Goal: Transaction & Acquisition: Purchase product/service

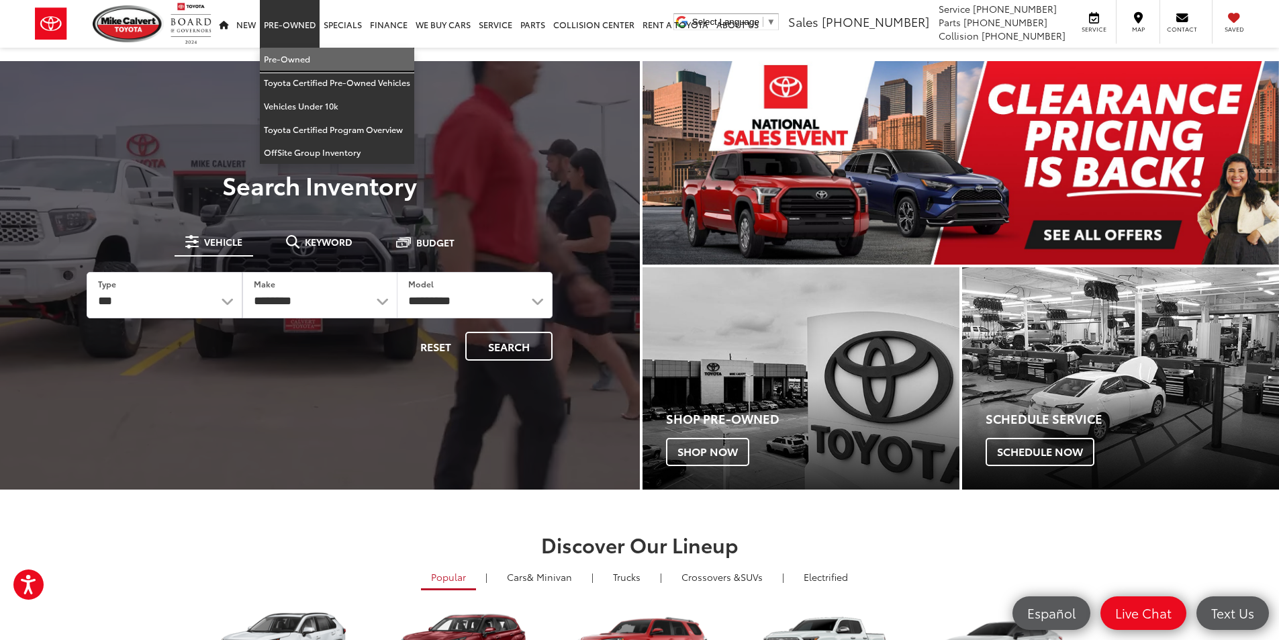
click at [293, 55] on link "Pre-Owned" at bounding box center [337, 59] width 154 height 23
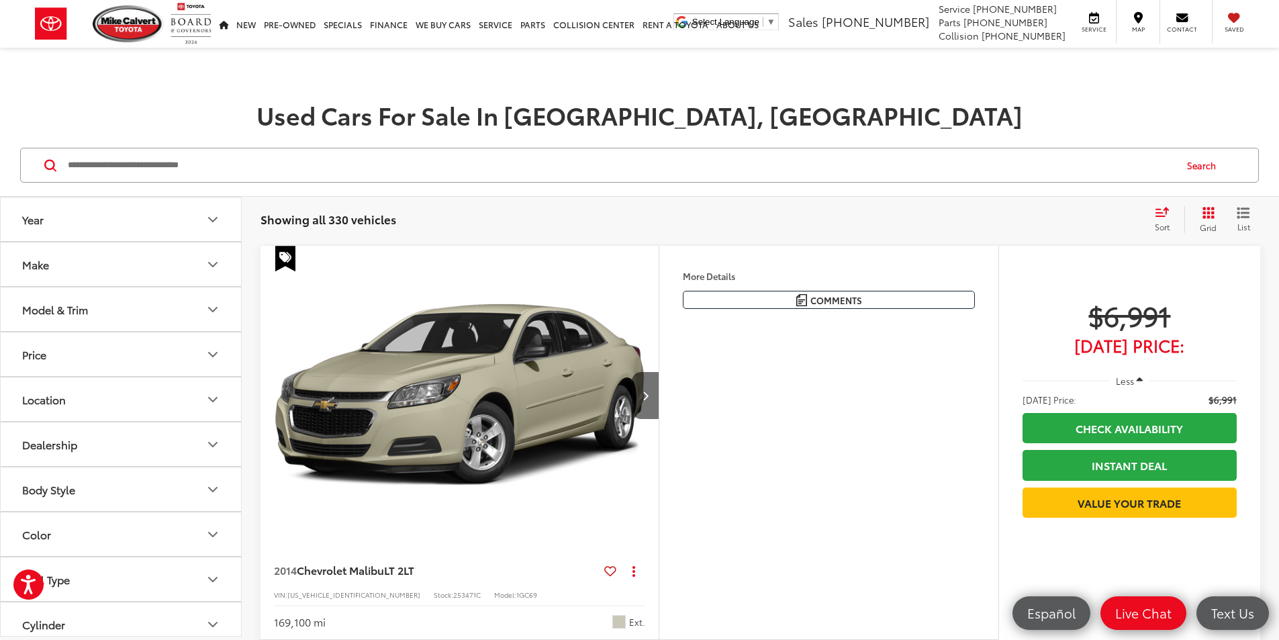
click at [1210, 216] on icon "Grid View" at bounding box center [1209, 213] width 12 height 12
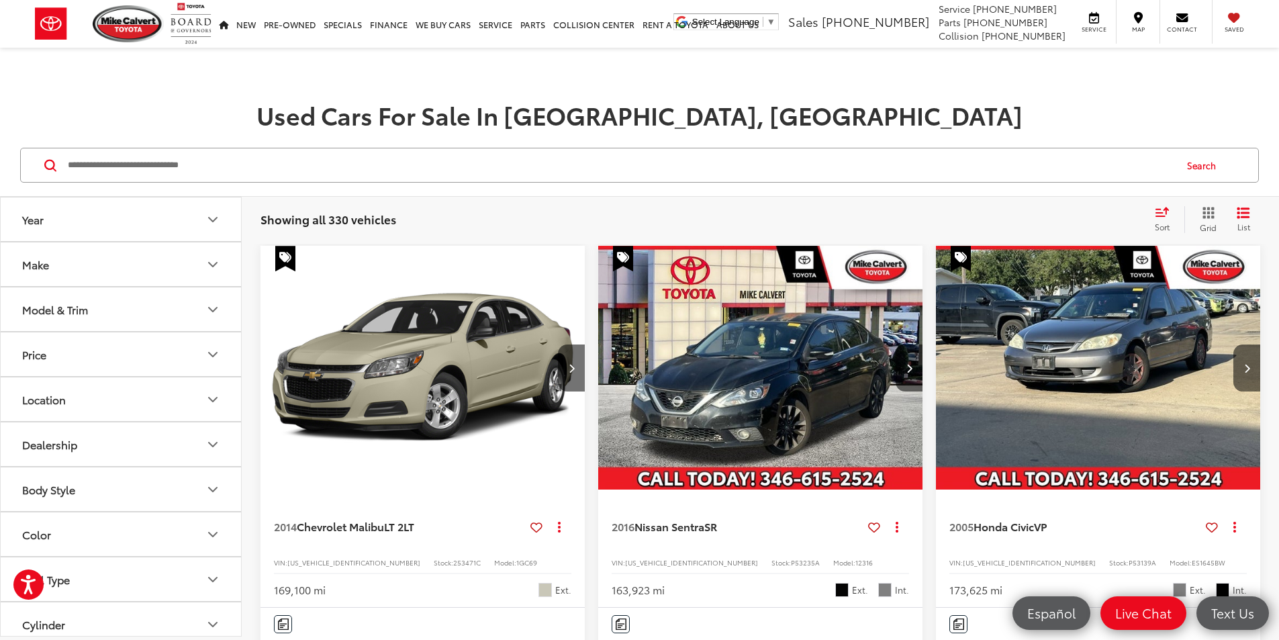
click at [252, 162] on input "Search by Make, Model, or Keyword" at bounding box center [620, 165] width 1108 height 32
type input "****"
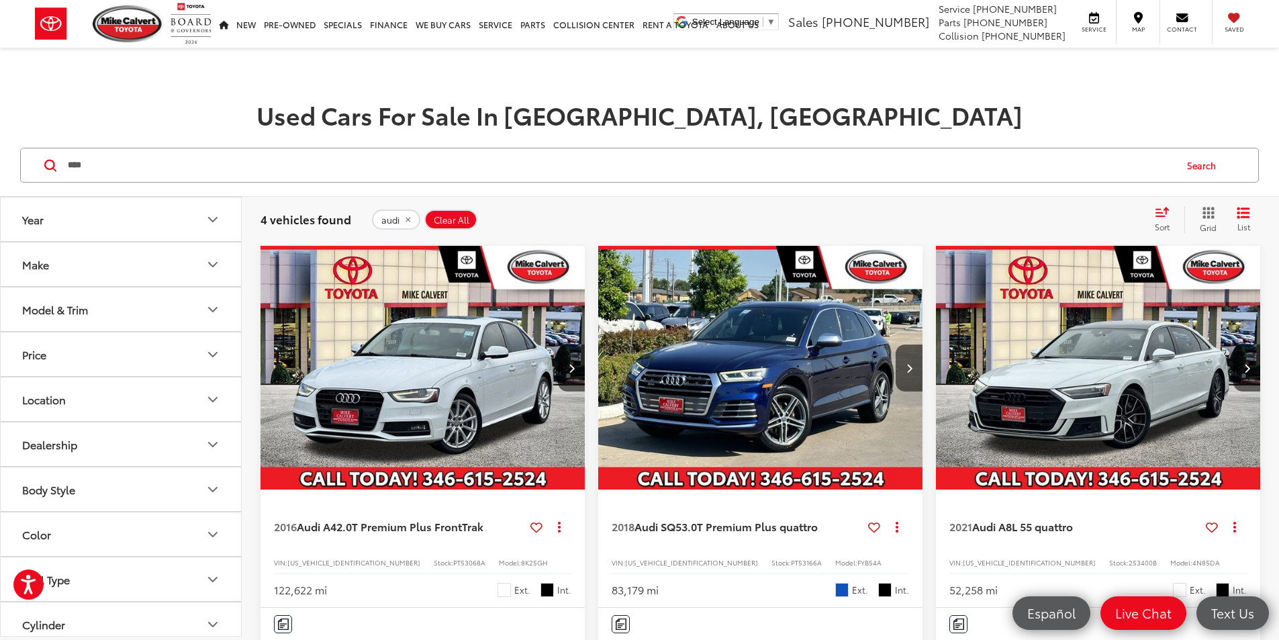
click at [423, 295] on img "2016 Audi A4 2.0T Premium Plus FrontTrak 0" at bounding box center [423, 368] width 326 height 245
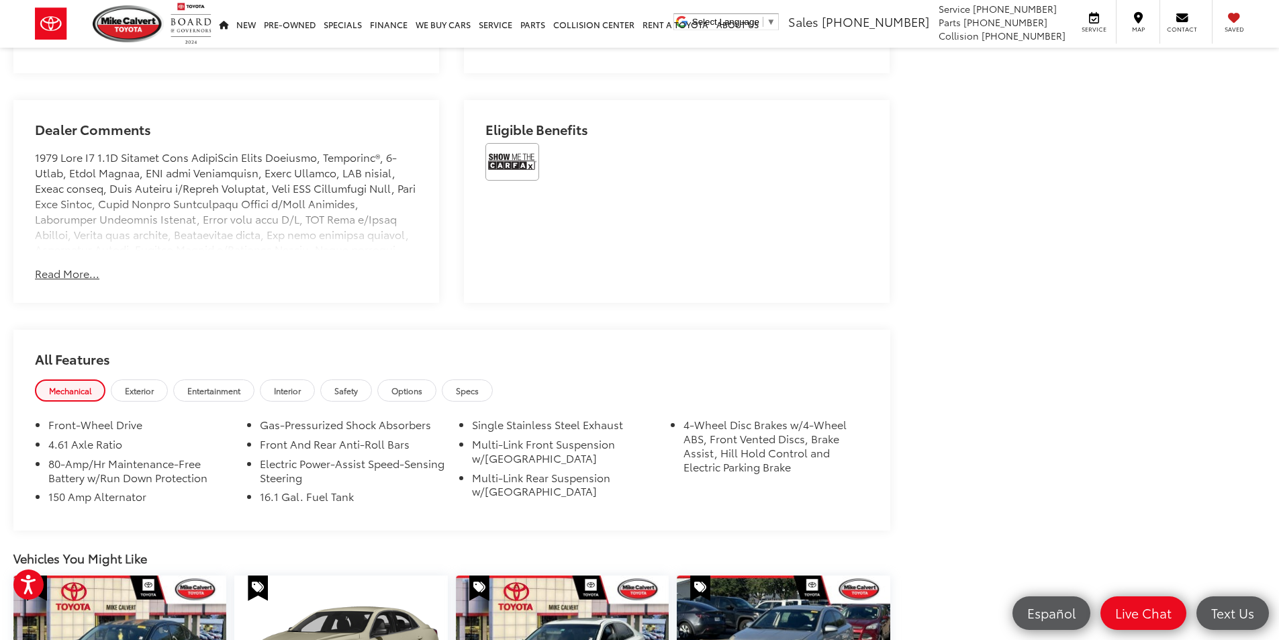
scroll to position [735, 0]
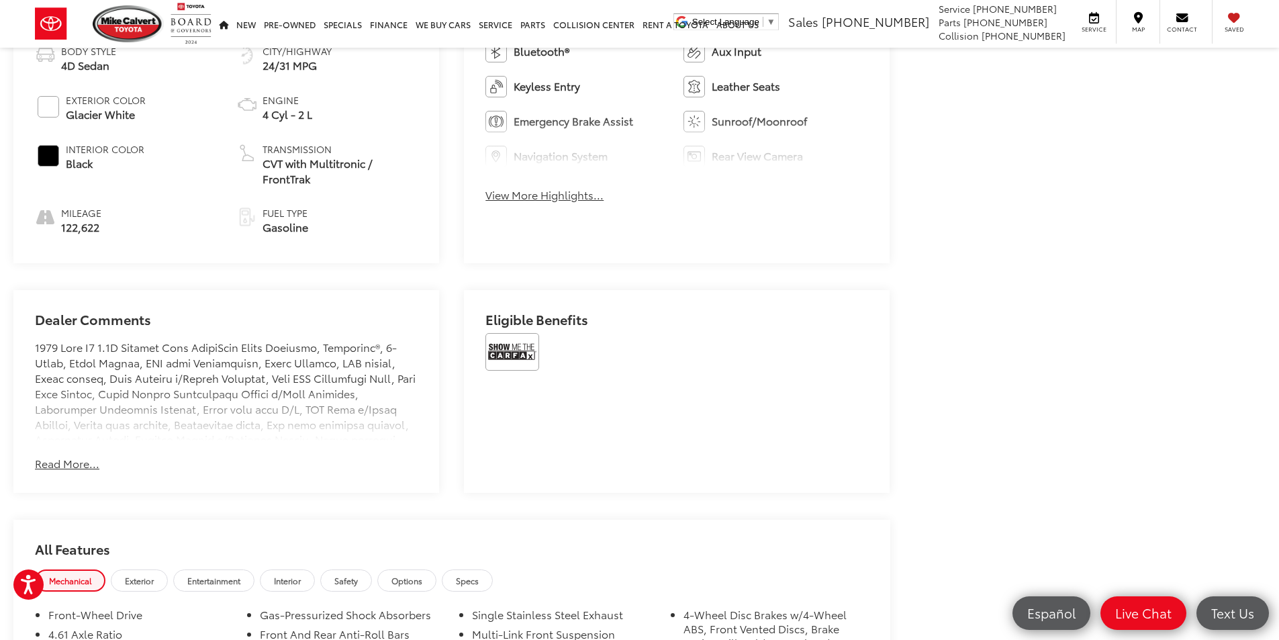
click at [558, 189] on button "View More Highlights..." at bounding box center [544, 194] width 118 height 15
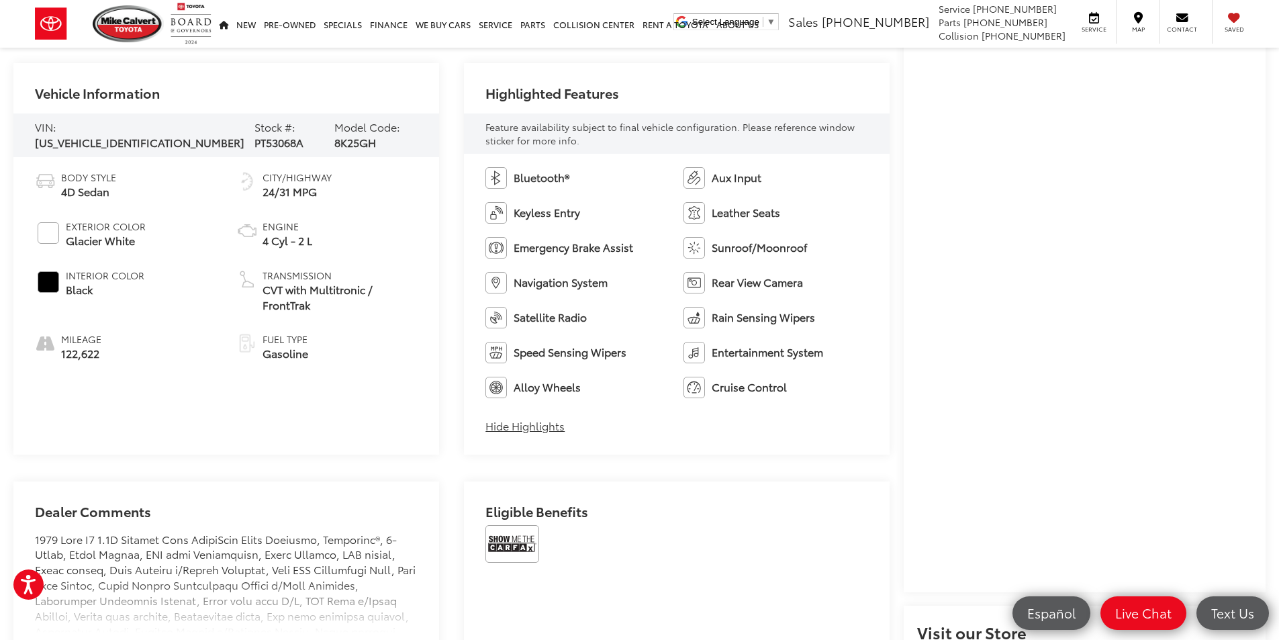
scroll to position [604, 0]
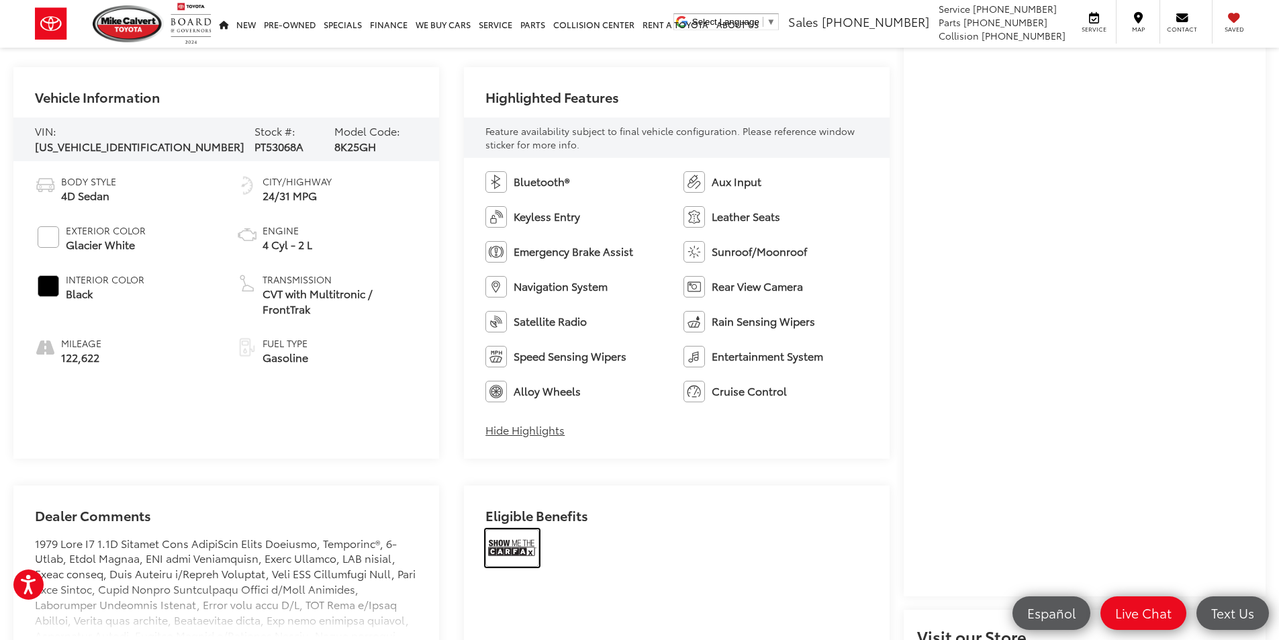
click at [504, 544] on img at bounding box center [512, 548] width 54 height 38
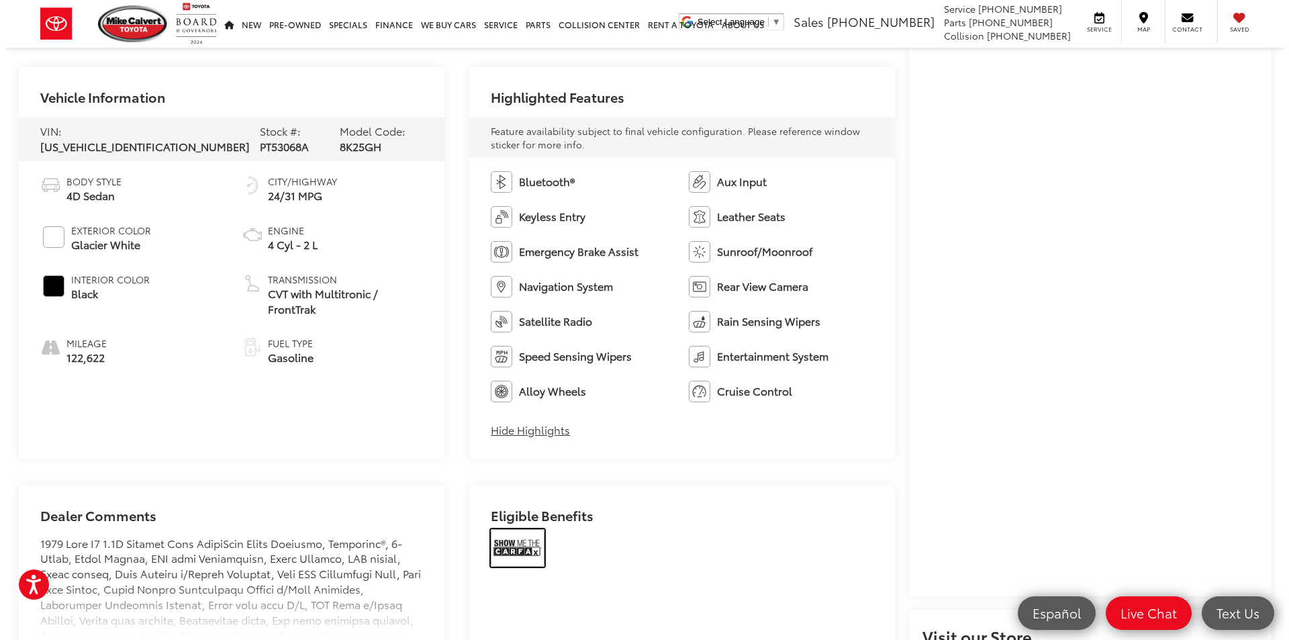
scroll to position [134, 0]
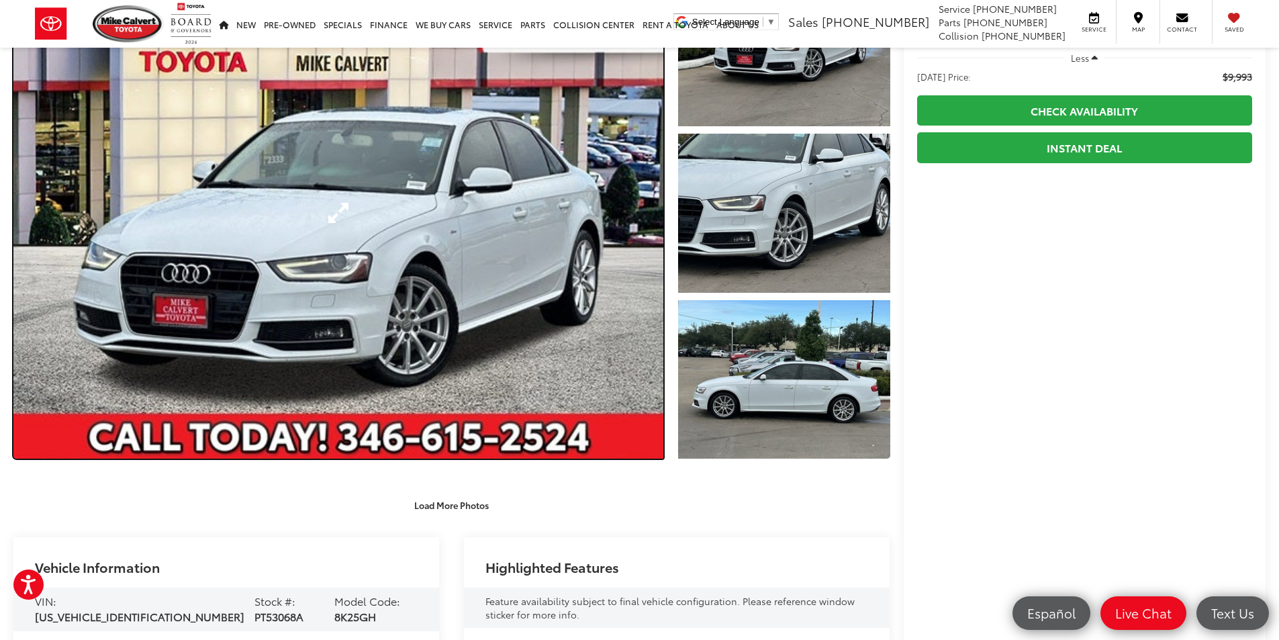
click at [316, 260] on link "Expand Photo 0" at bounding box center [338, 212] width 650 height 491
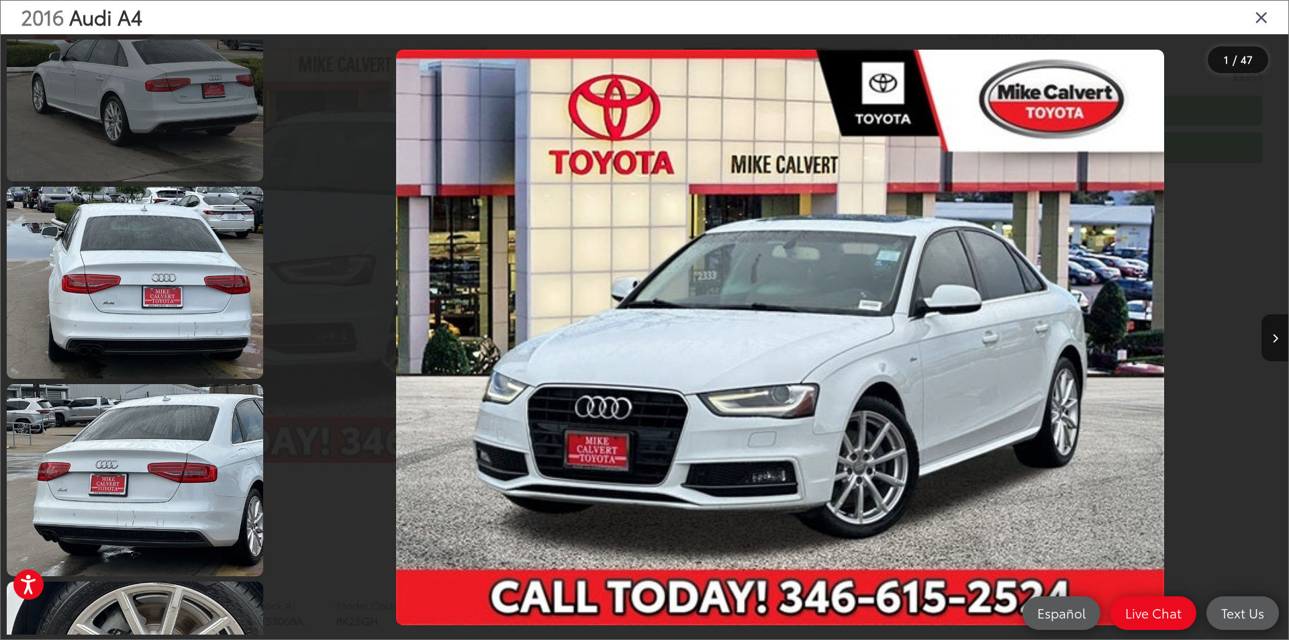
scroll to position [1209, 0]
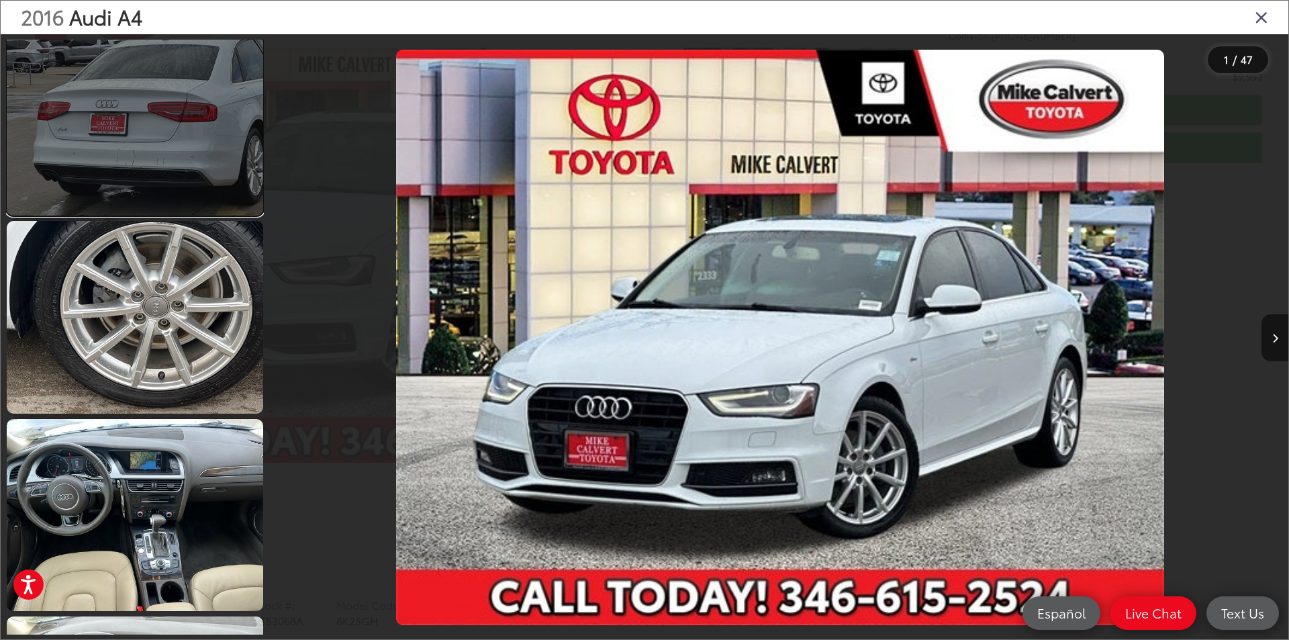
click at [193, 167] on link at bounding box center [135, 119] width 256 height 192
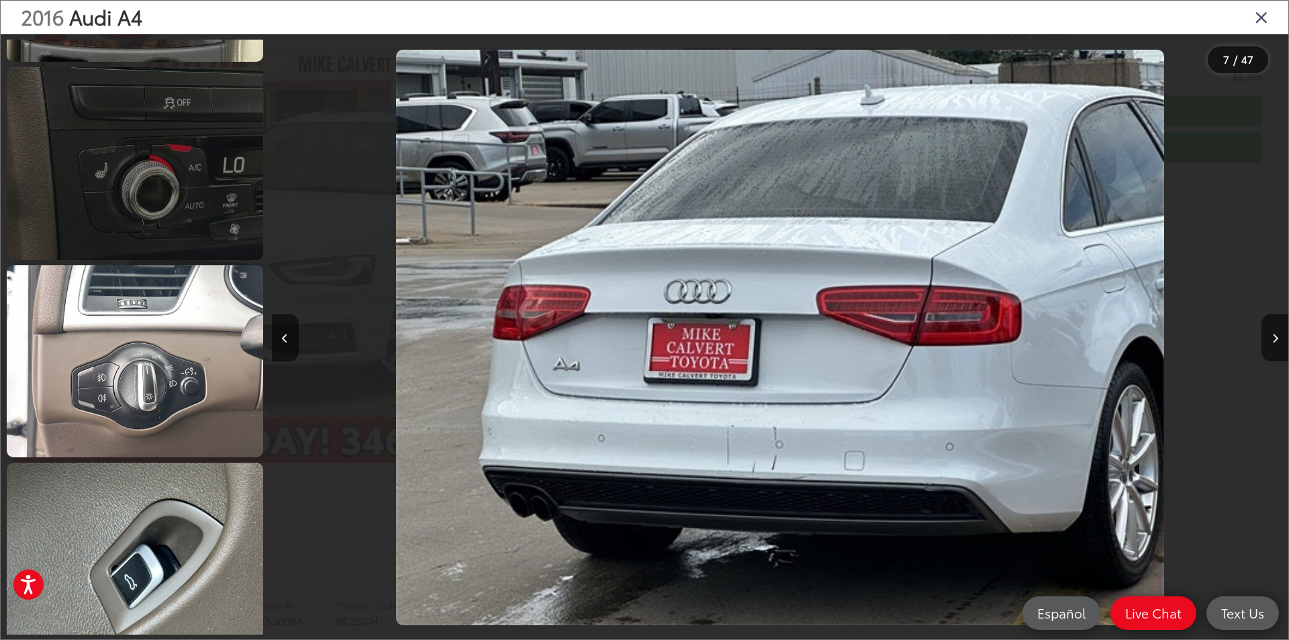
scroll to position [3914, 0]
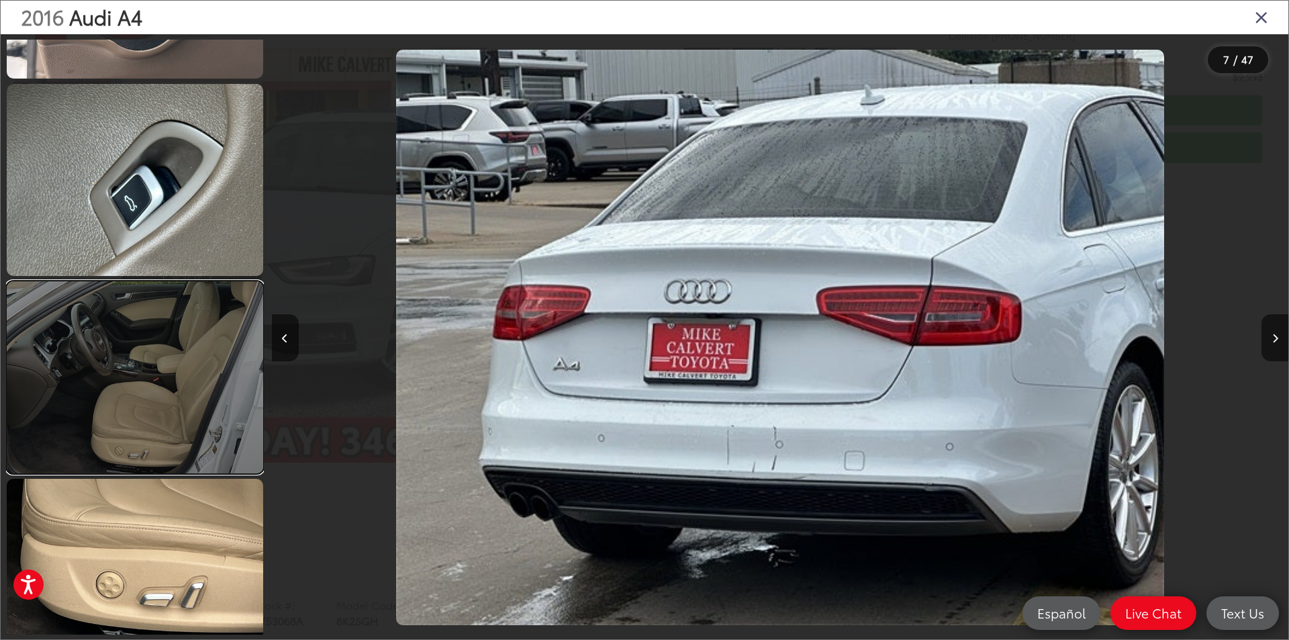
click at [166, 349] on link at bounding box center [135, 377] width 256 height 192
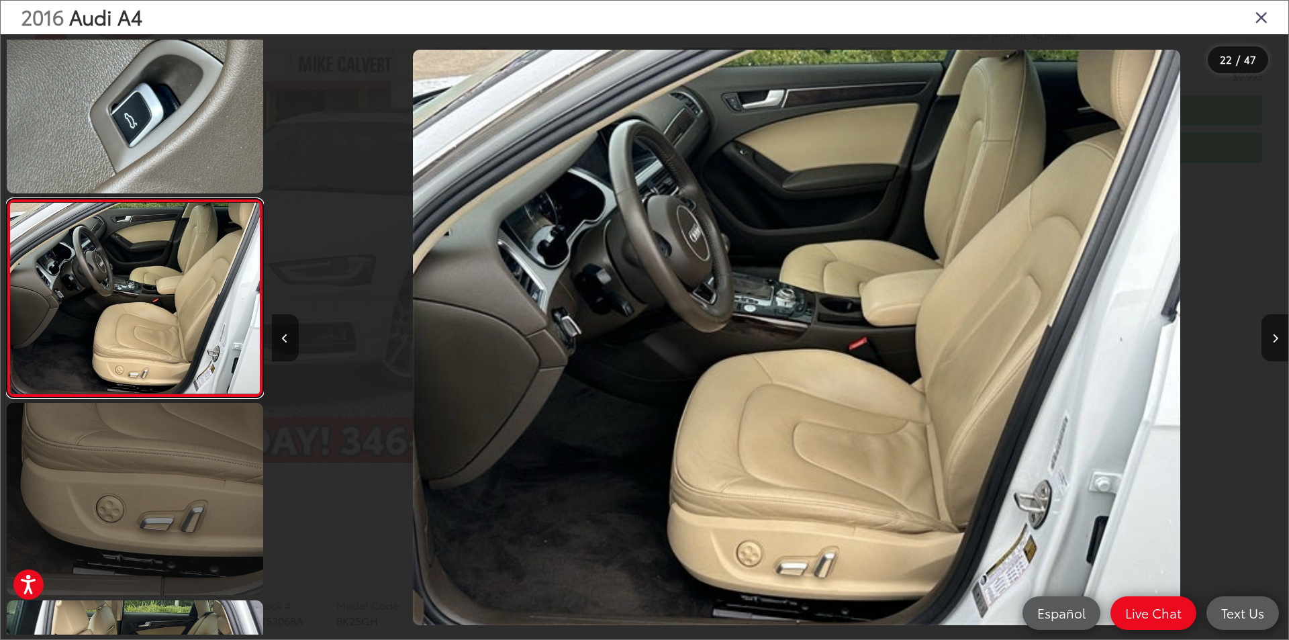
scroll to position [0, 21353]
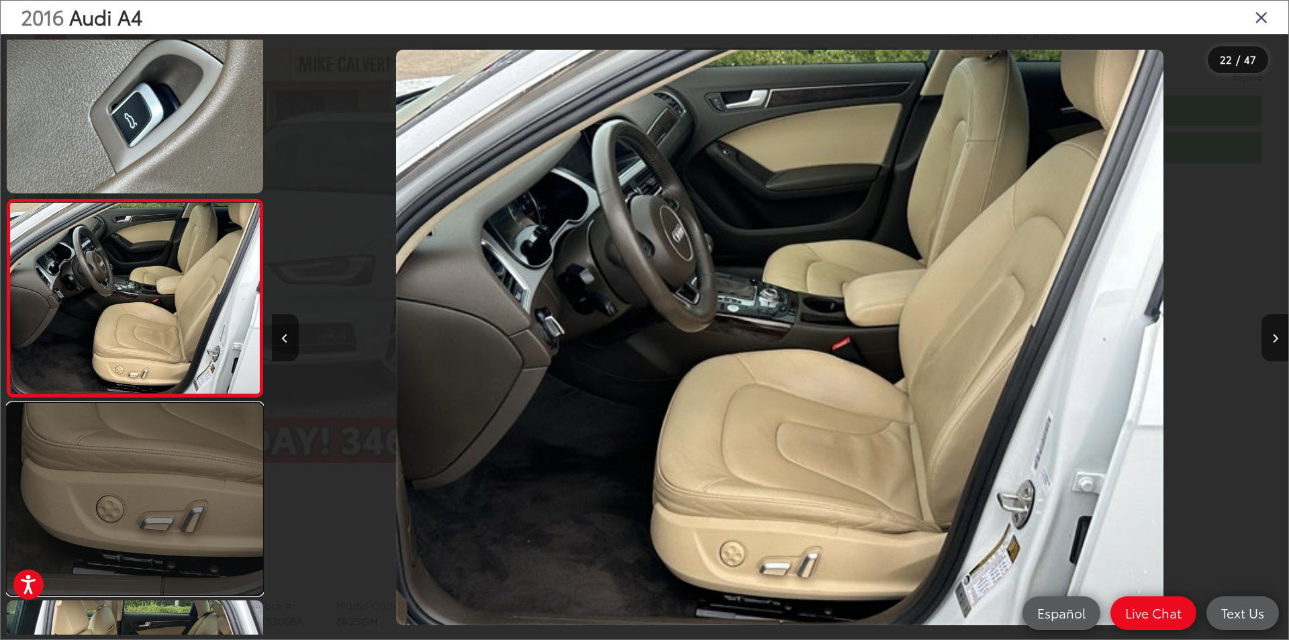
click at [173, 479] on link at bounding box center [135, 499] width 256 height 192
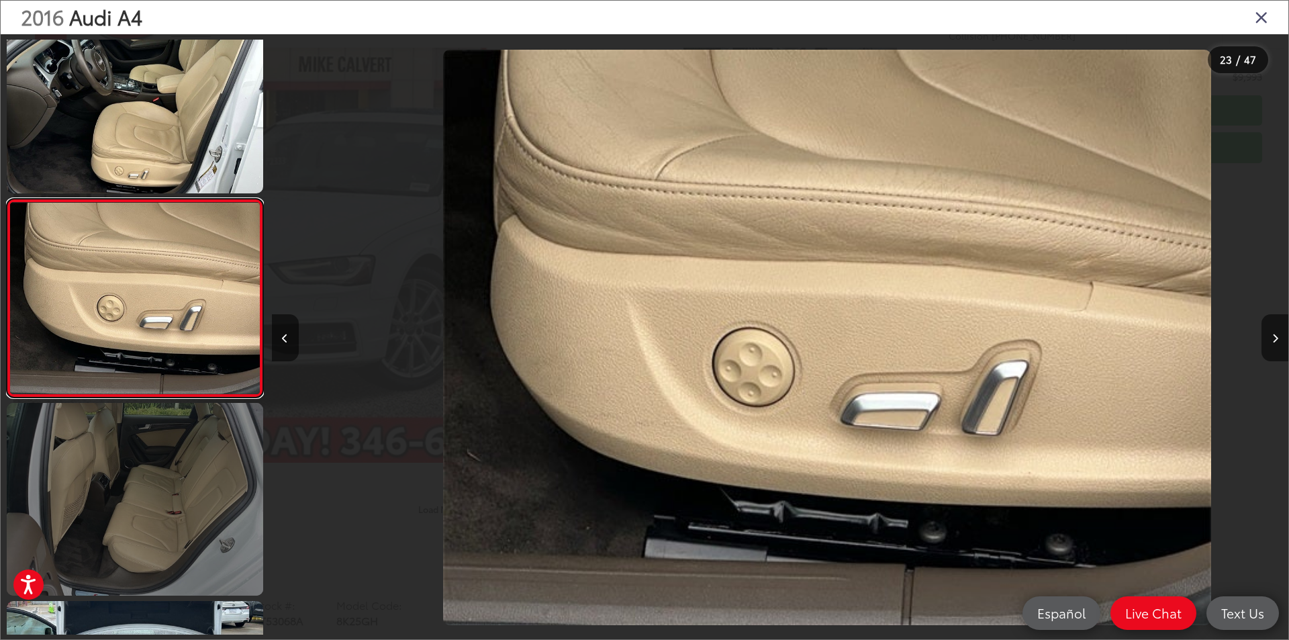
scroll to position [0, 22370]
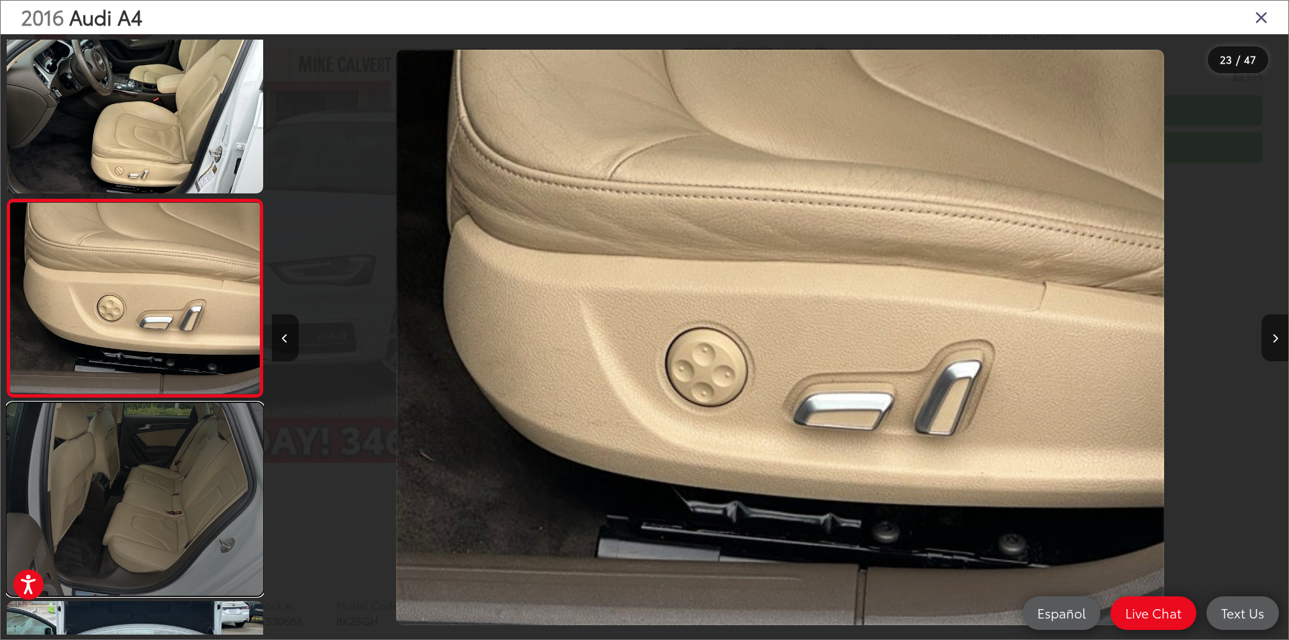
click at [172, 524] on link at bounding box center [135, 499] width 256 height 192
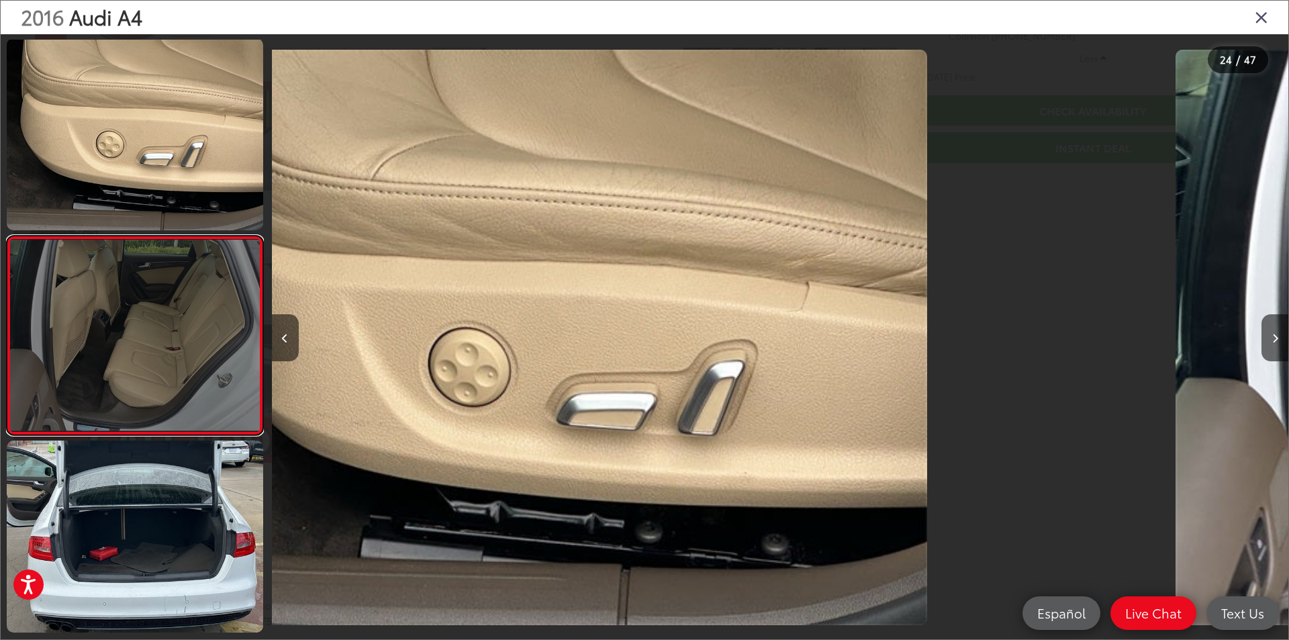
scroll to position [4384, 0]
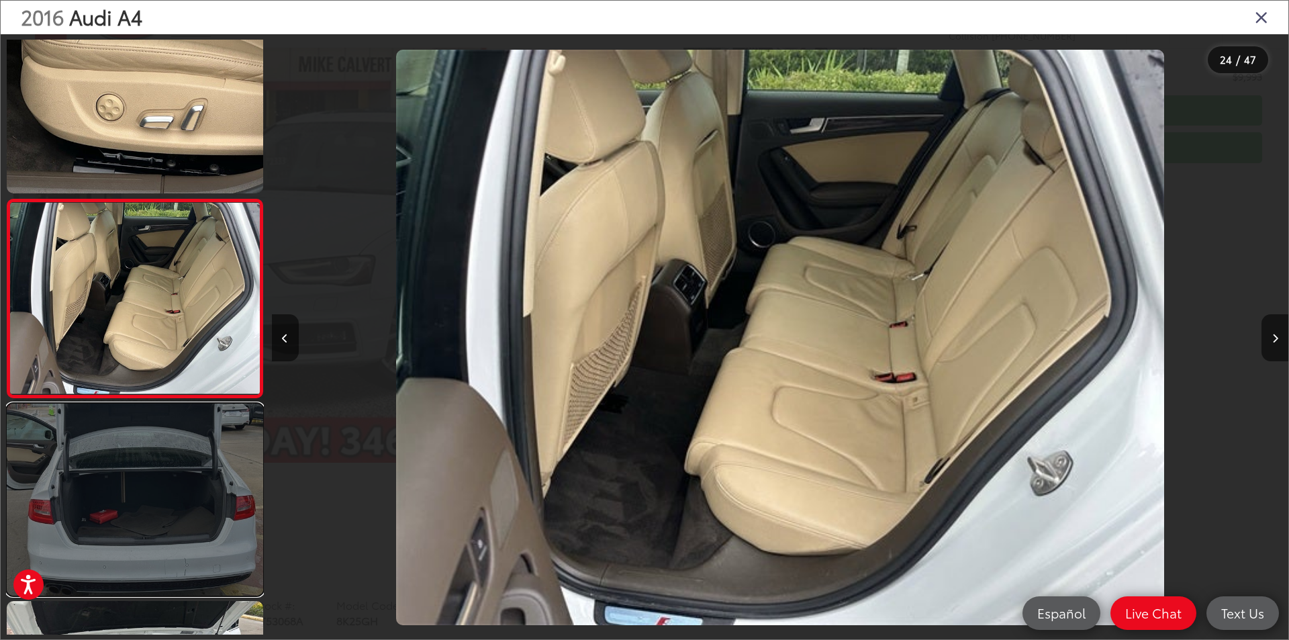
click at [171, 530] on link at bounding box center [135, 500] width 256 height 192
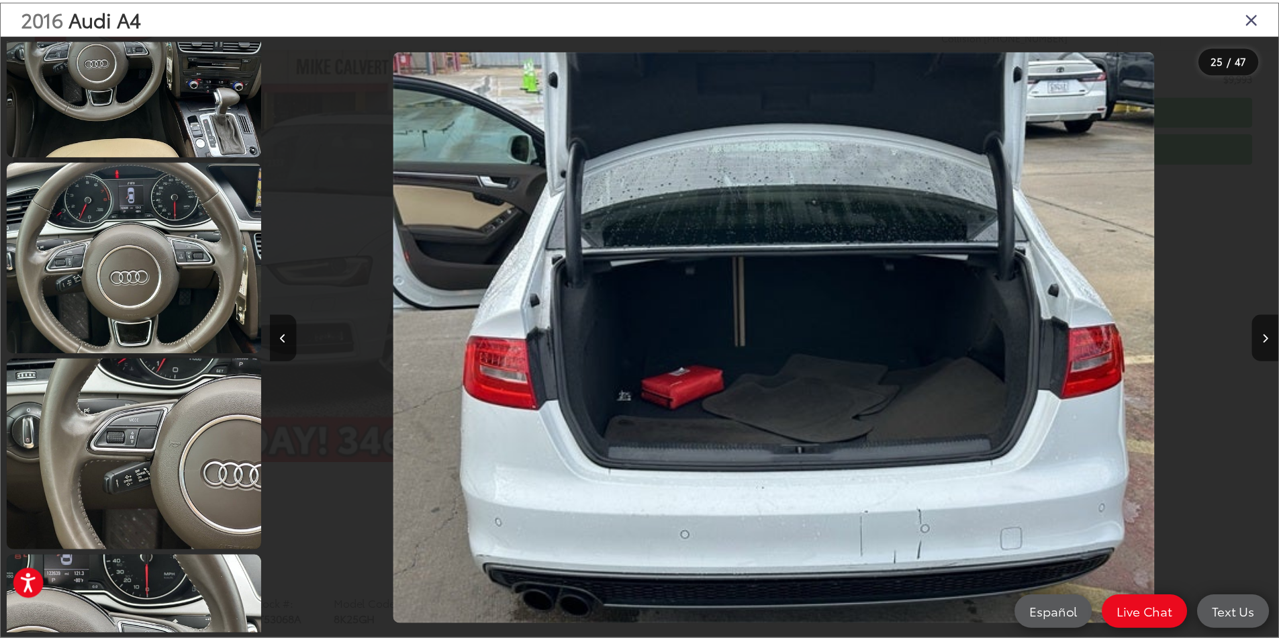
scroll to position [1830, 0]
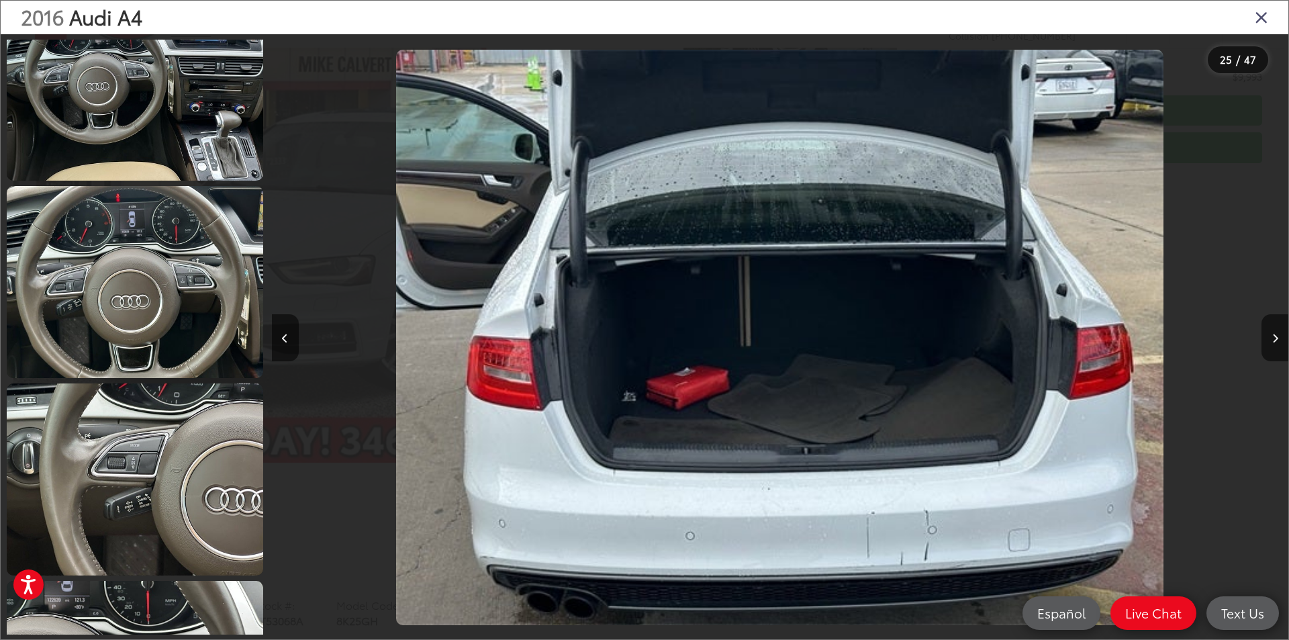
click at [1256, 20] on icon "Close gallery" at bounding box center [1261, 16] width 13 height 17
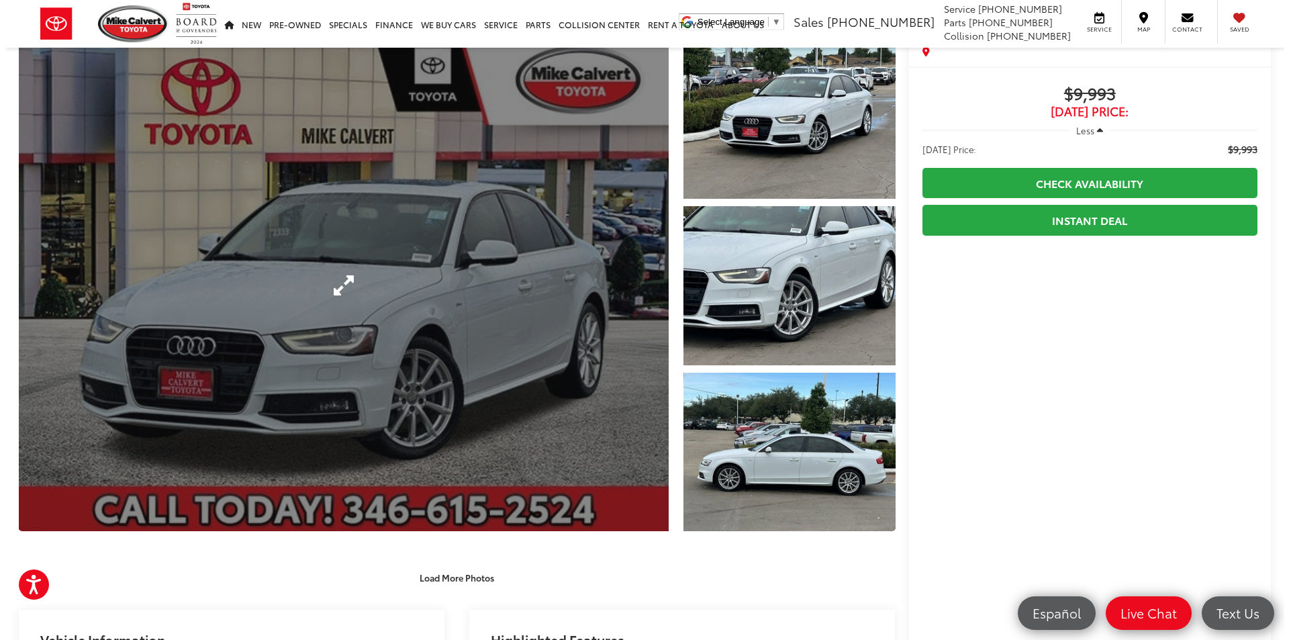
scroll to position [0, 0]
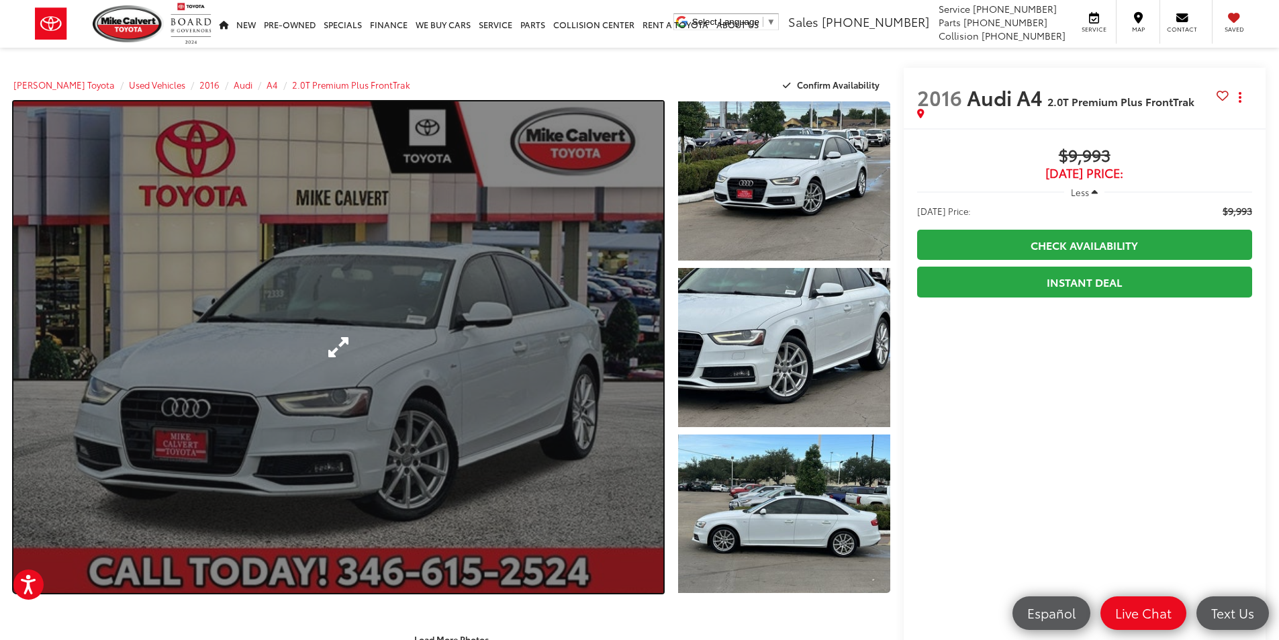
click at [590, 258] on link "Expand Photo 0" at bounding box center [338, 346] width 650 height 491
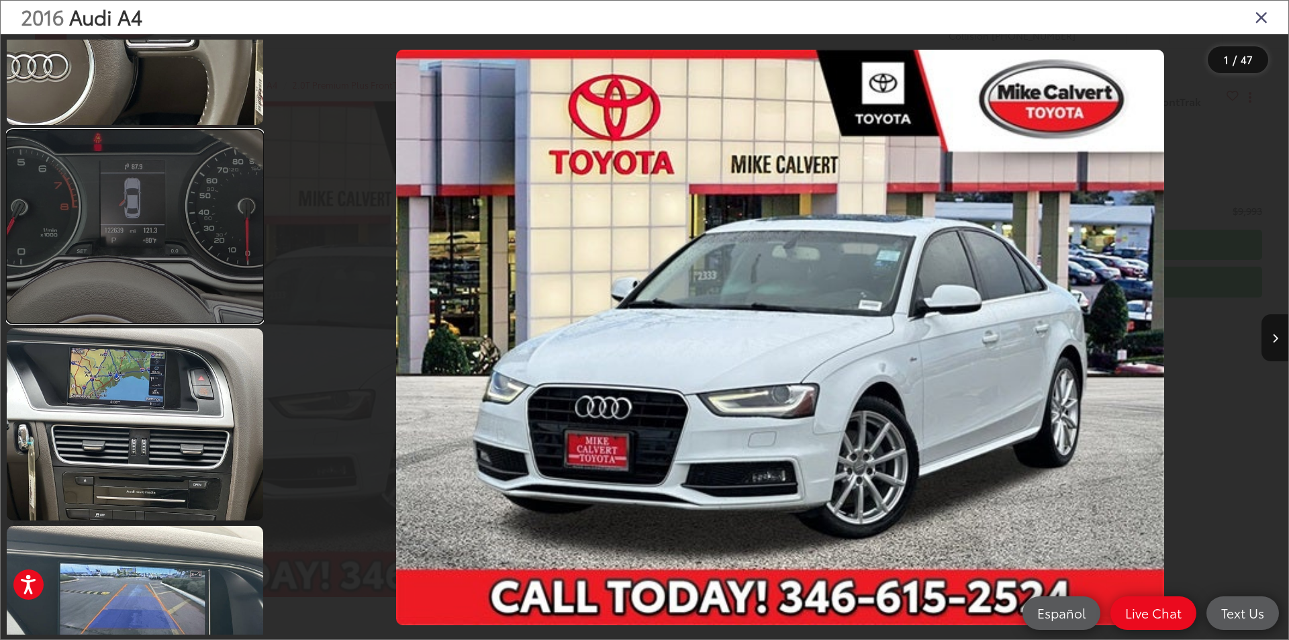
click at [141, 280] on link at bounding box center [135, 226] width 256 height 192
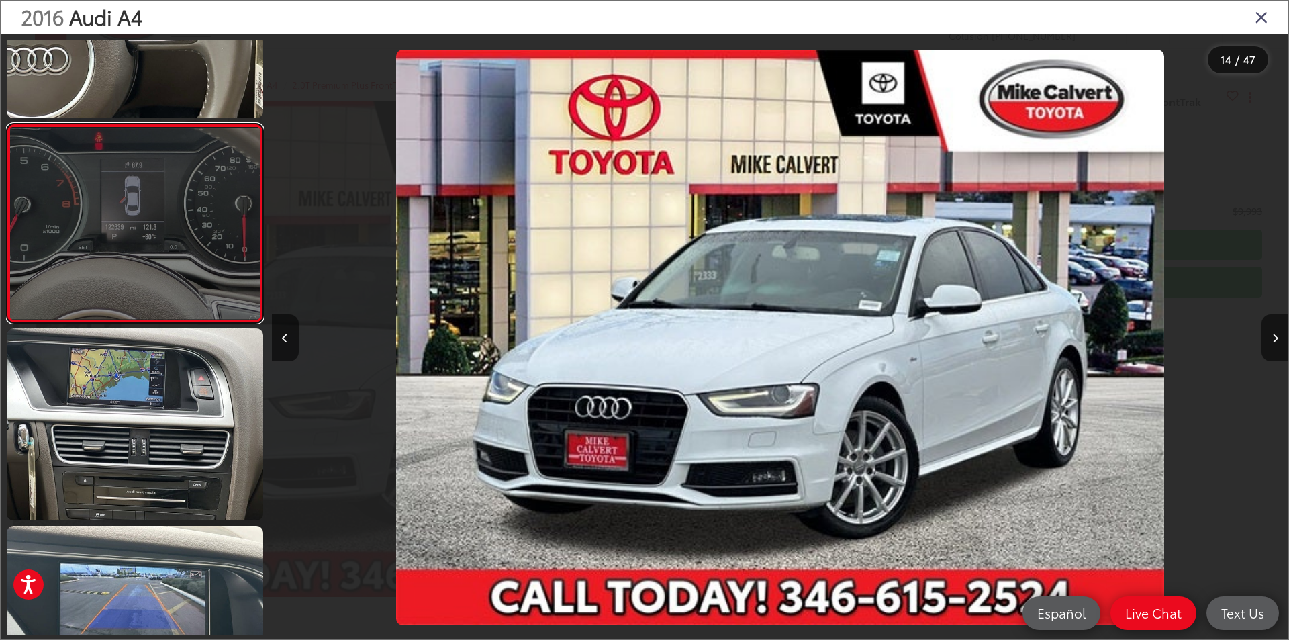
scroll to position [2409, 0]
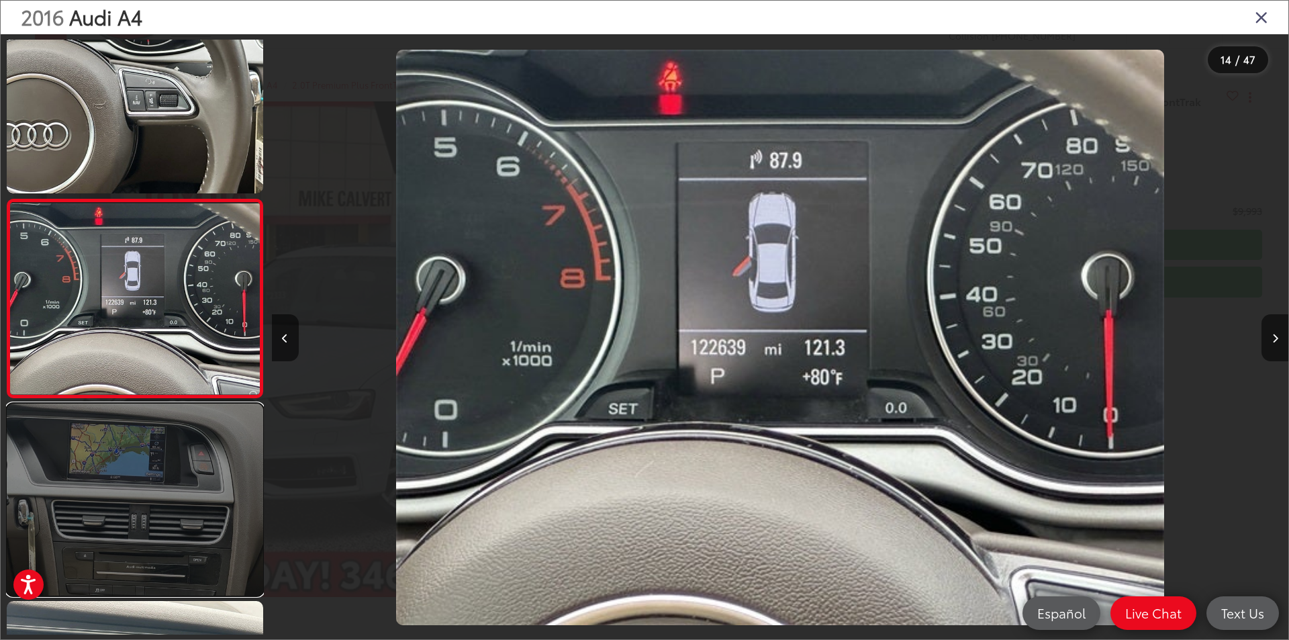
click at [175, 459] on link at bounding box center [135, 500] width 256 height 192
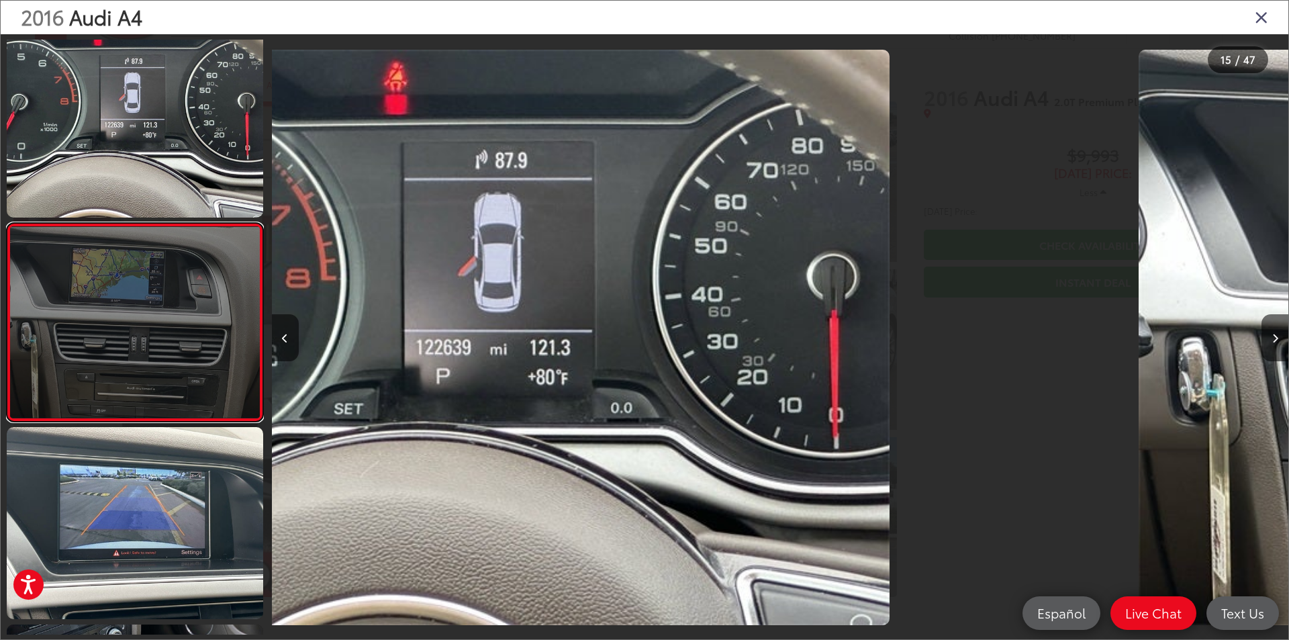
scroll to position [2607, 0]
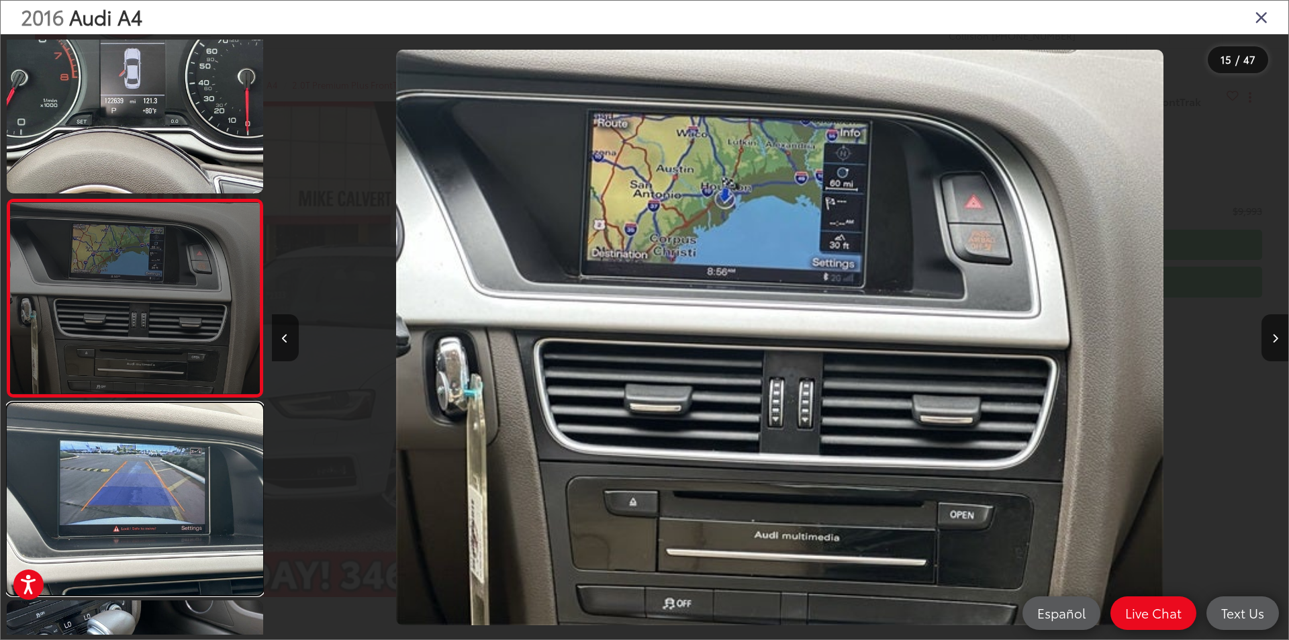
click at [175, 459] on link at bounding box center [135, 499] width 256 height 192
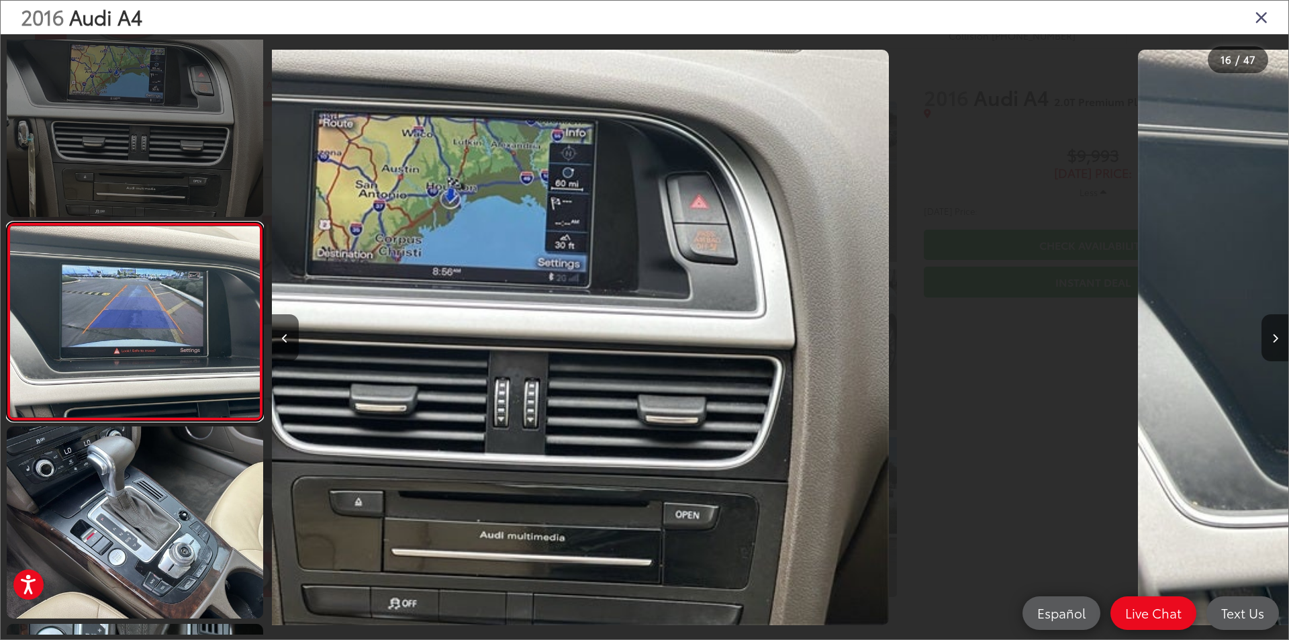
scroll to position [2805, 0]
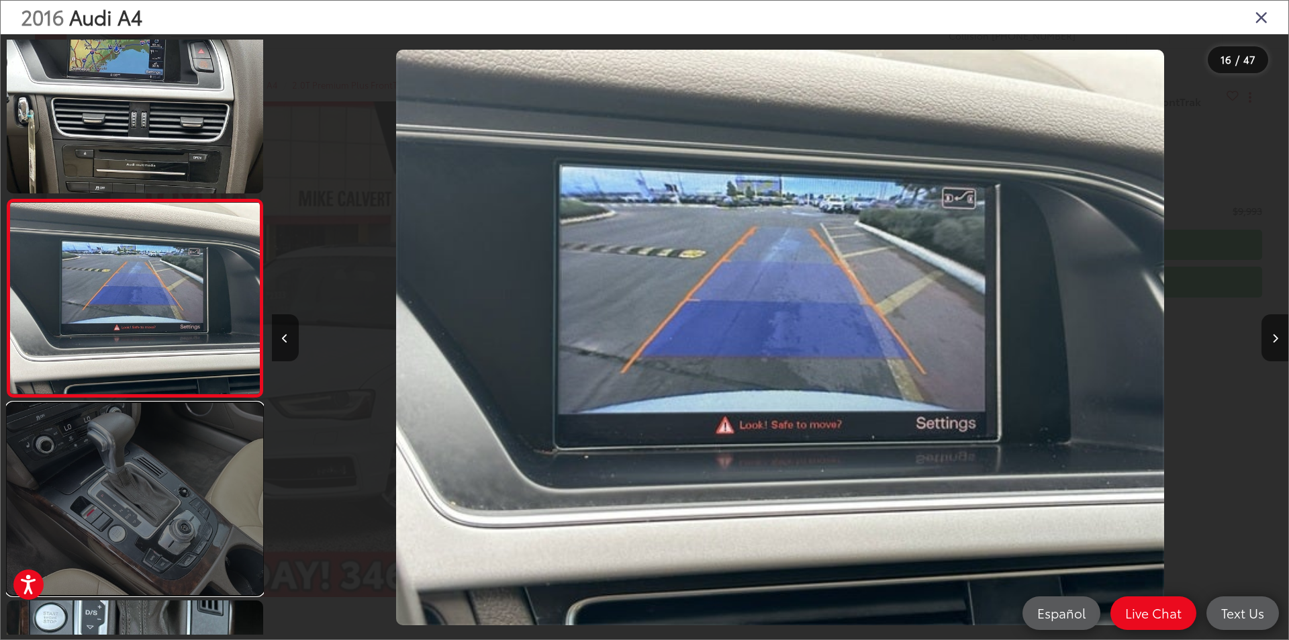
click at [176, 459] on link at bounding box center [135, 499] width 256 height 192
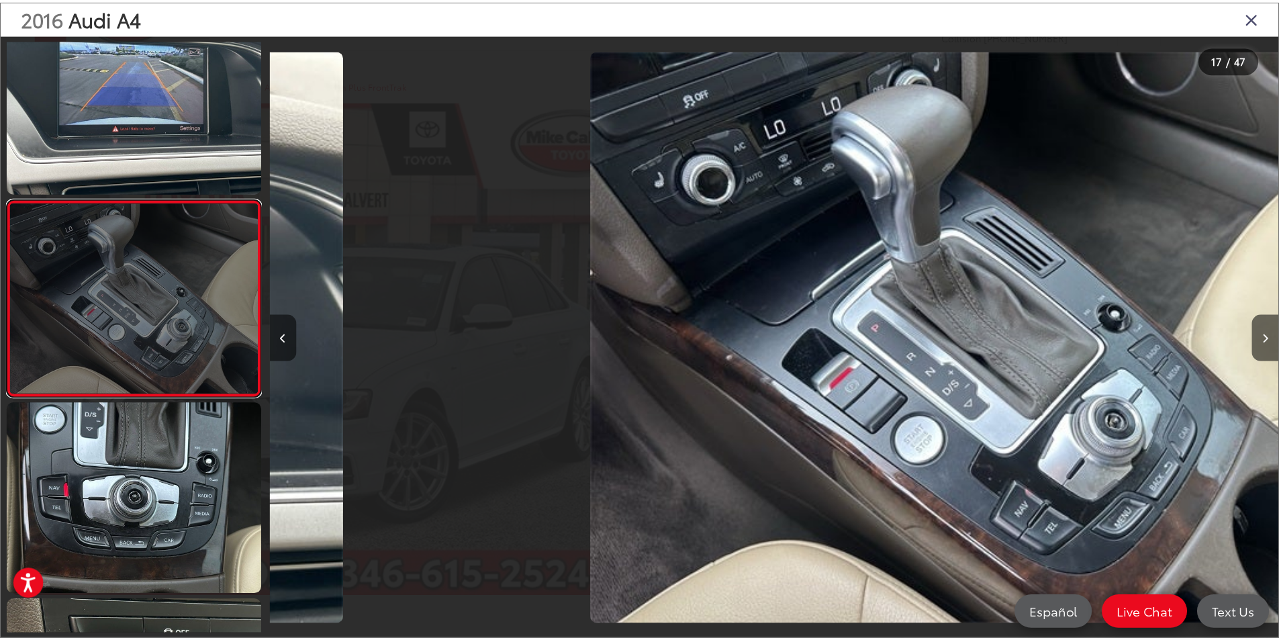
scroll to position [0, 16269]
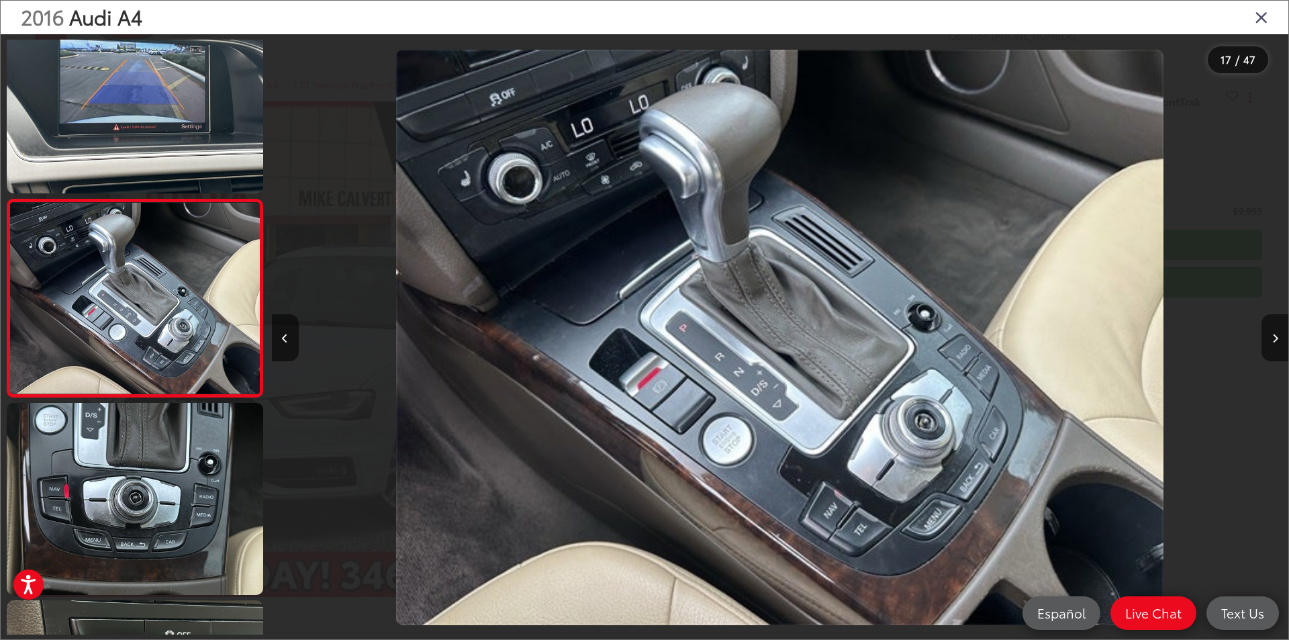
click at [1258, 22] on icon "Close gallery" at bounding box center [1261, 16] width 13 height 17
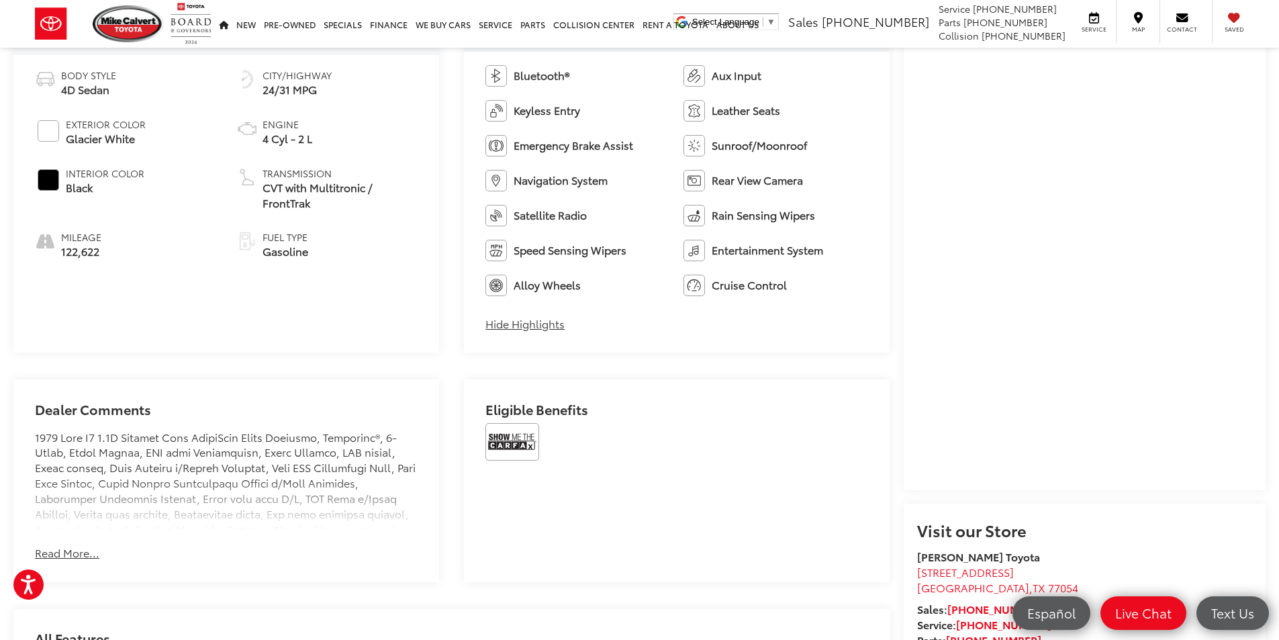
scroll to position [940, 0]
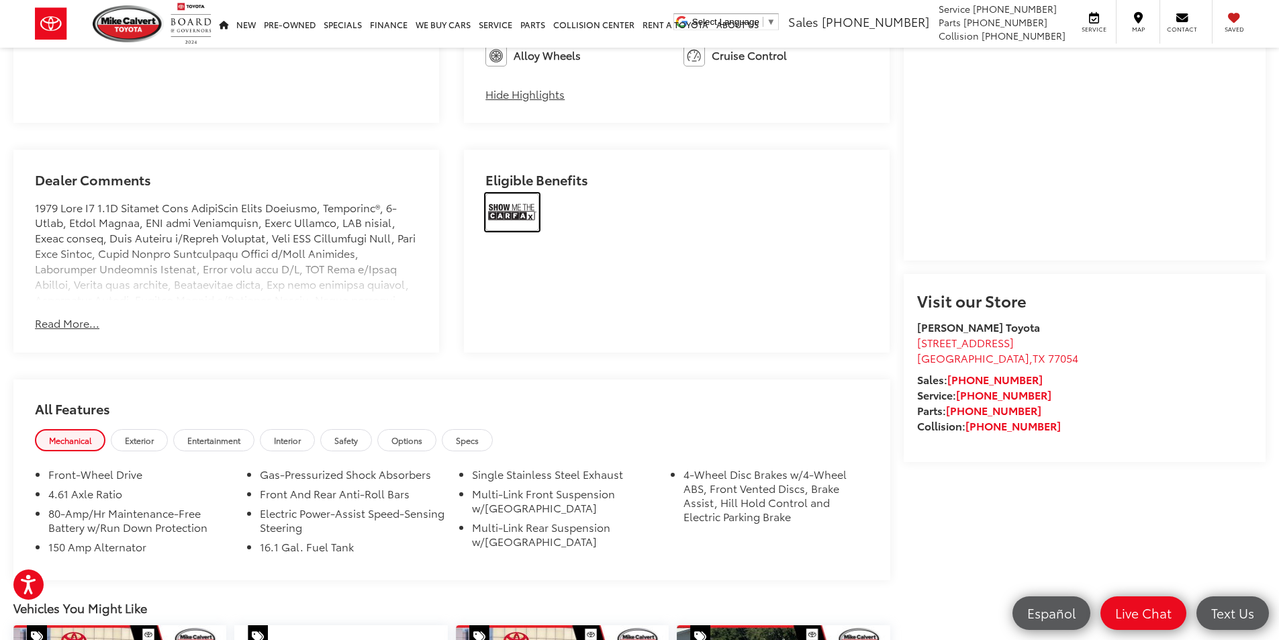
click at [495, 216] on img at bounding box center [512, 212] width 54 height 38
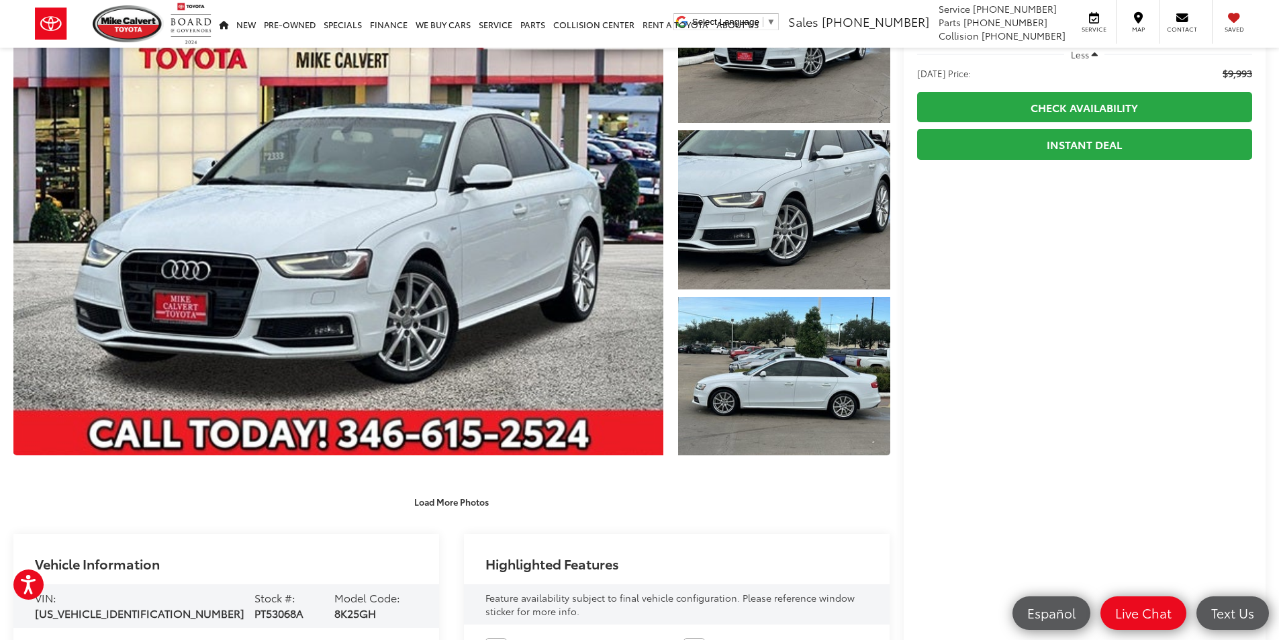
scroll to position [0, 0]
